Goal: Information Seeking & Learning: Find specific fact

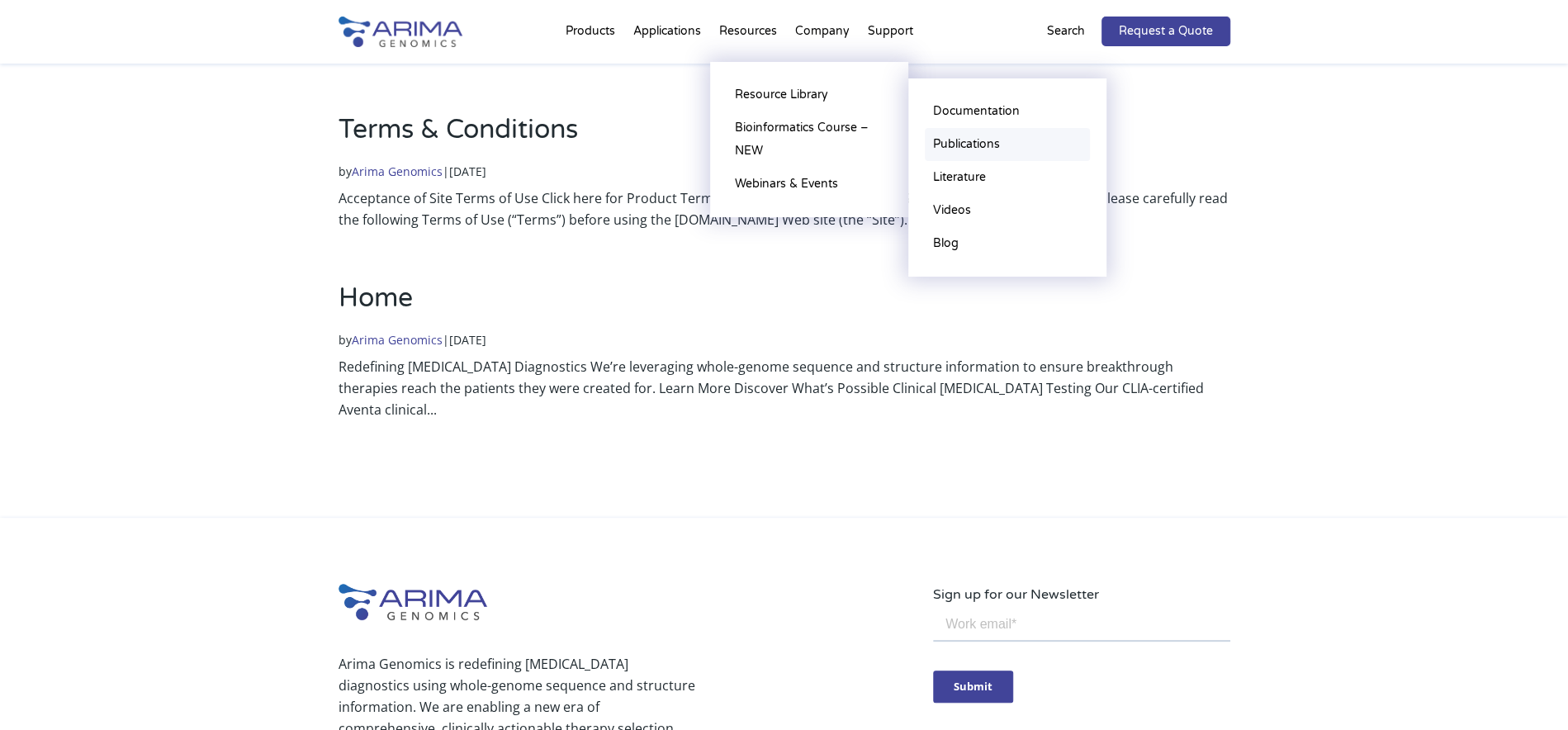
click at [961, 136] on link "Publications" at bounding box center [1007, 144] width 165 height 33
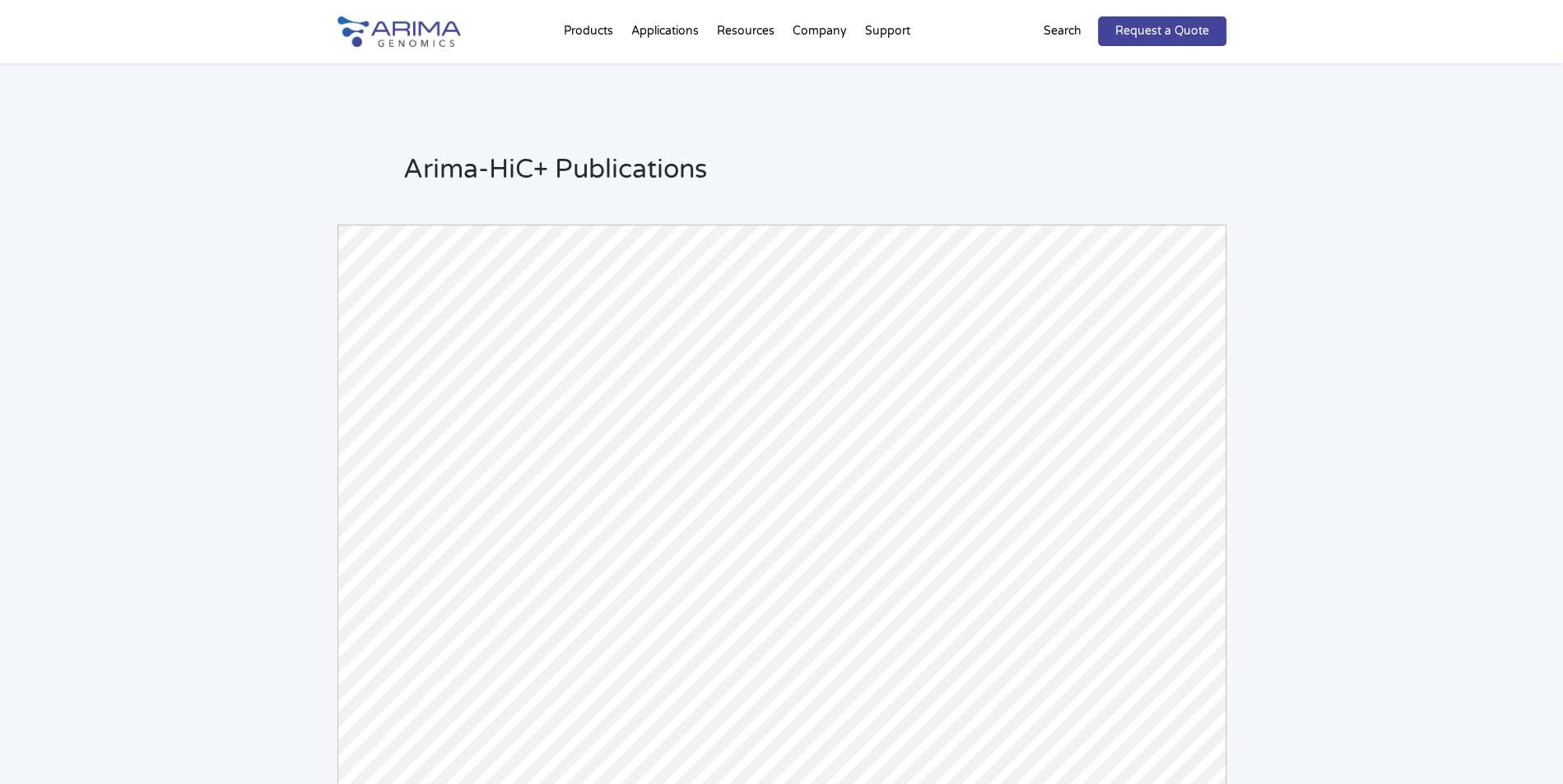
click at [190, 547] on div "Arima-HiC+ Publications Powered by Bioz © 2025 See more details on Bioz" at bounding box center [782, 487] width 1563 height 848
click at [139, 251] on div "Arima-HiC+ Publications Powered by Bioz © 2025 See more details on Bioz" at bounding box center [782, 487] width 1563 height 848
click at [284, 175] on div "Arima-HiC+ Publications Powered by Bioz © 2025 See more details on Bioz" at bounding box center [782, 487] width 1563 height 848
